Goal: Task Accomplishment & Management: Understand process/instructions

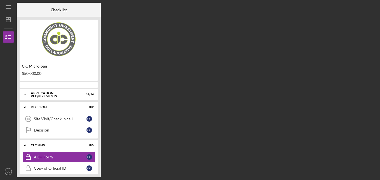
scroll to position [25, 0]
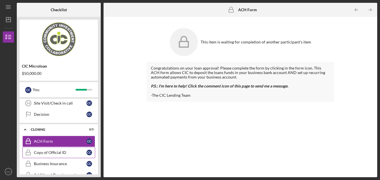
click at [41, 152] on div "Copy of Official ID" at bounding box center [60, 152] width 53 height 4
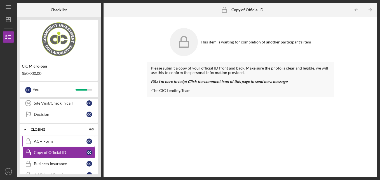
click at [37, 141] on div "ACH Form" at bounding box center [60, 141] width 53 height 4
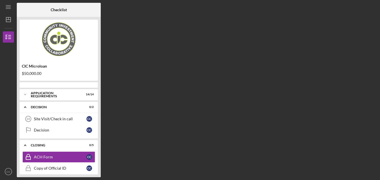
scroll to position [25, 0]
